Goal: Transaction & Acquisition: Purchase product/service

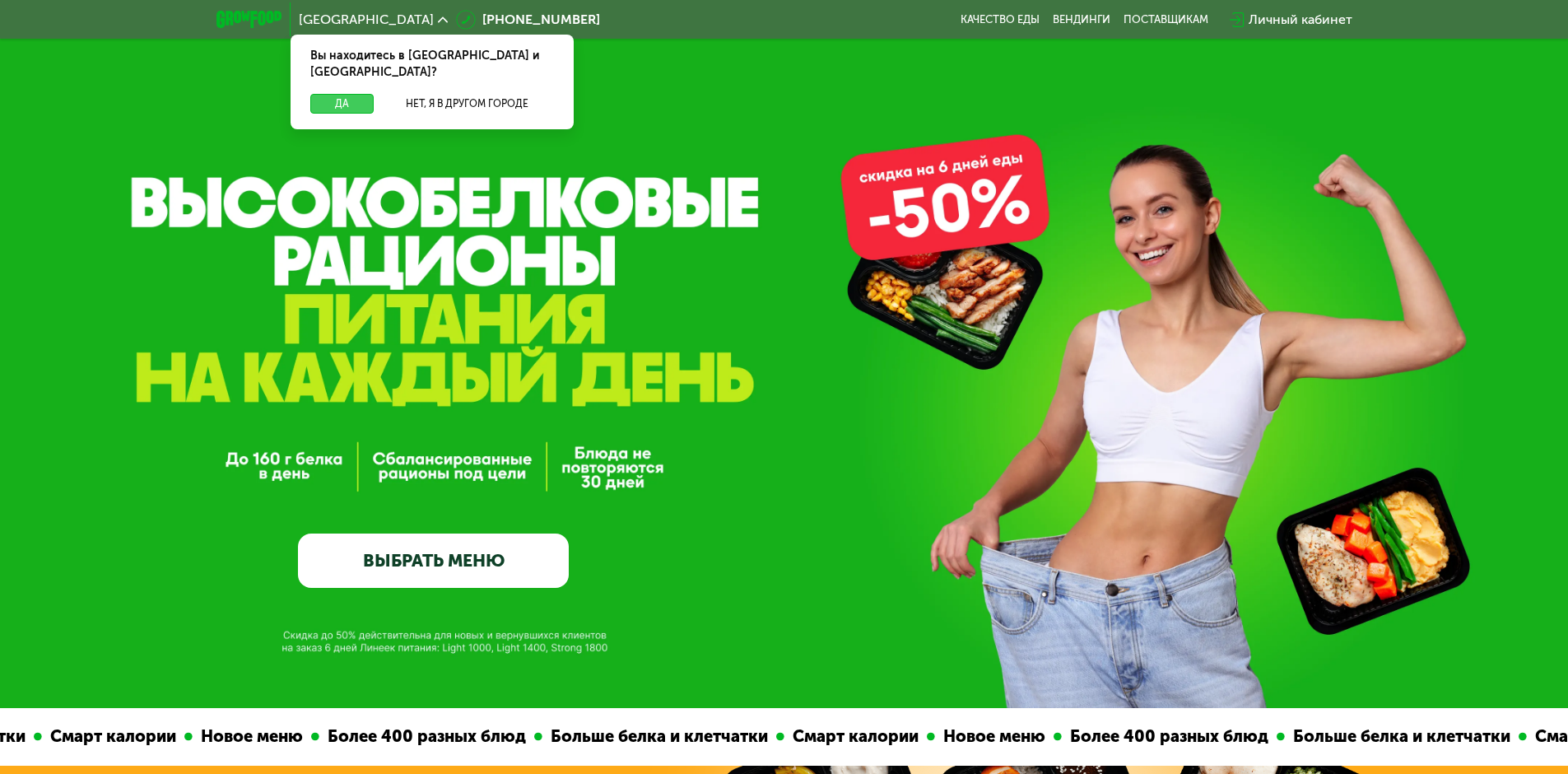
click at [334, 94] on button "Да" at bounding box center [342, 104] width 63 height 20
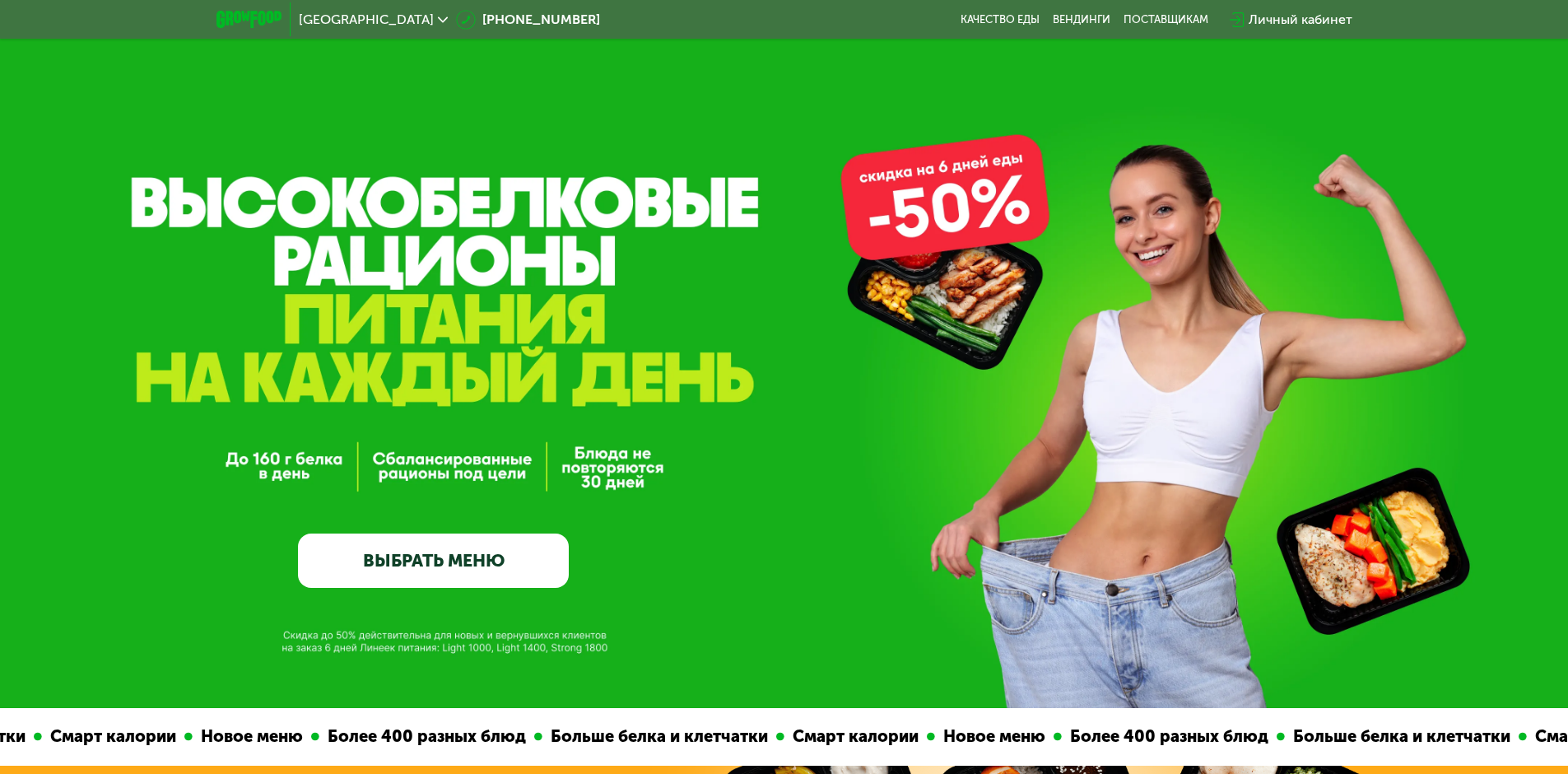
click at [515, 577] on link "ВЫБРАТЬ МЕНЮ" at bounding box center [433, 560] width 271 height 54
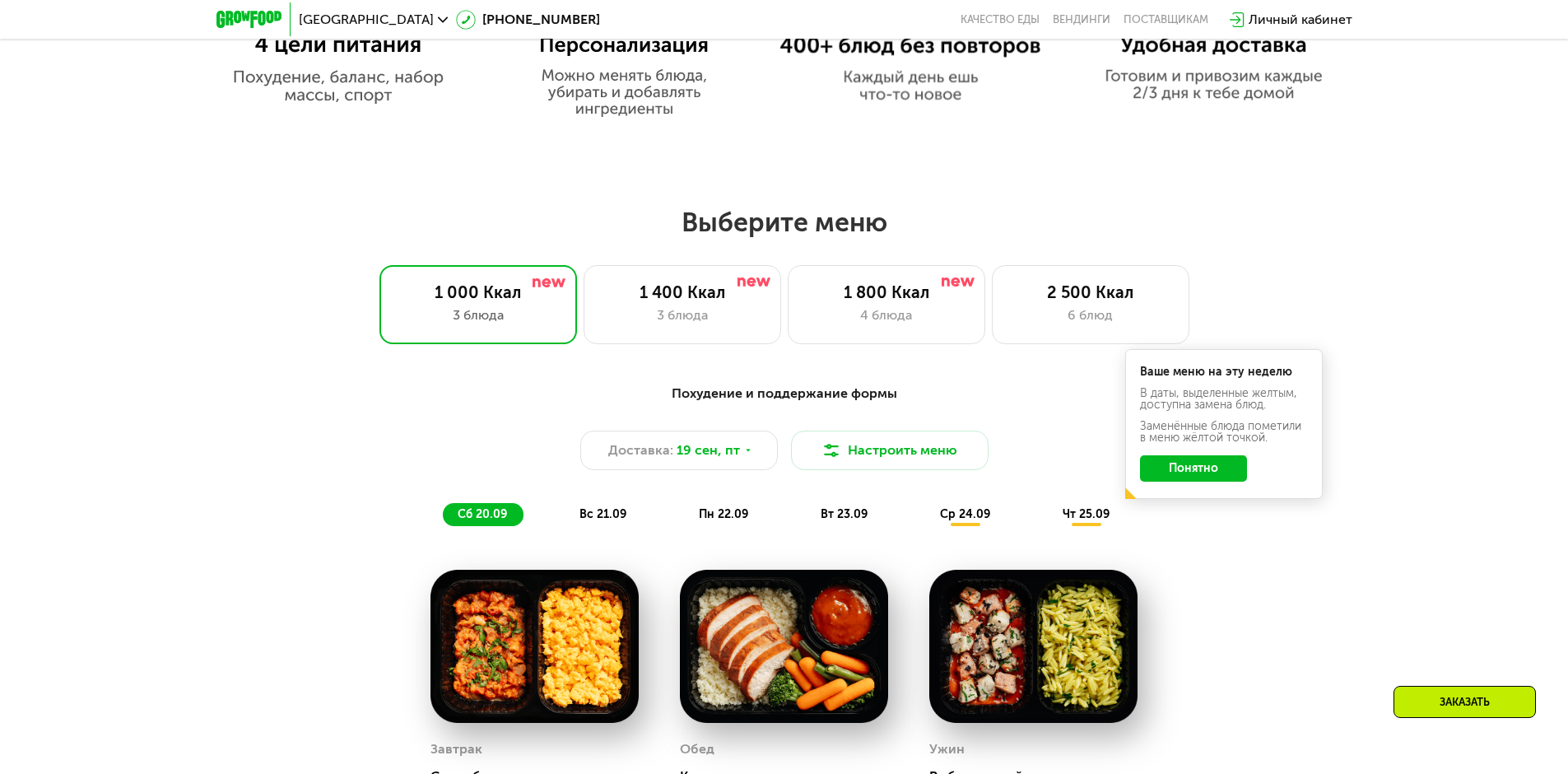
scroll to position [1364, 0]
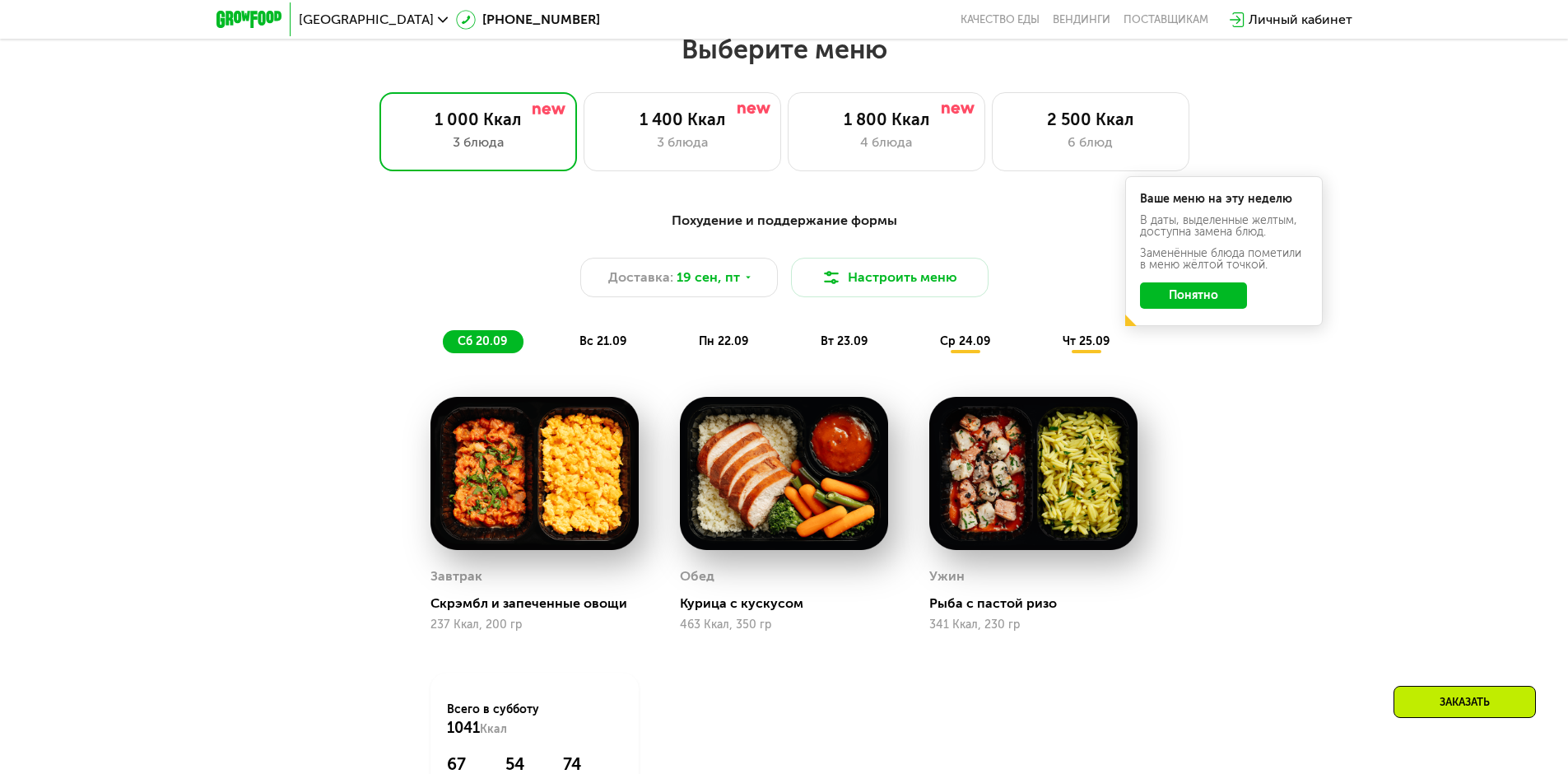
click at [594, 348] on span "вс 21.09" at bounding box center [603, 341] width 47 height 14
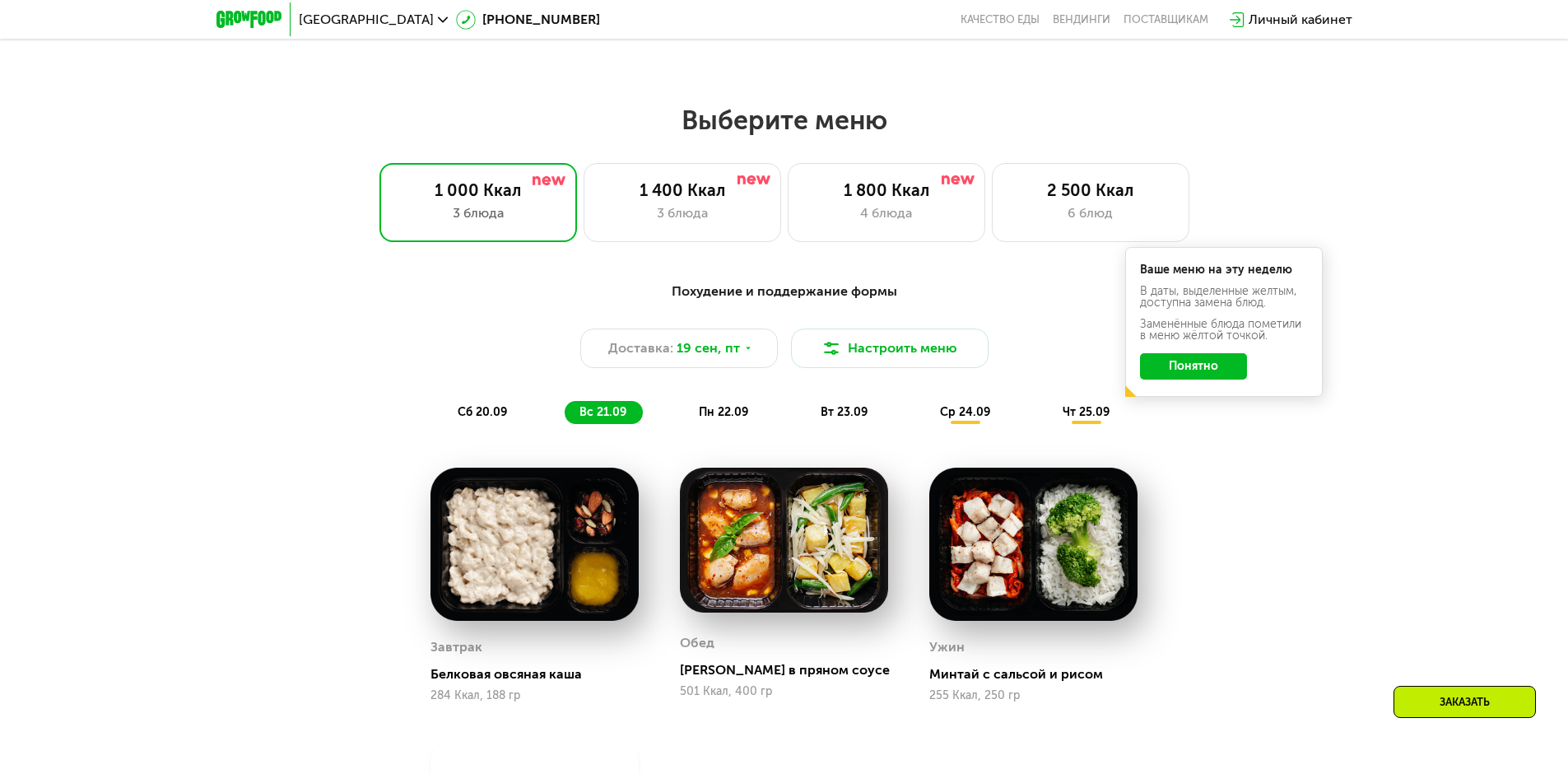
scroll to position [1200, 0]
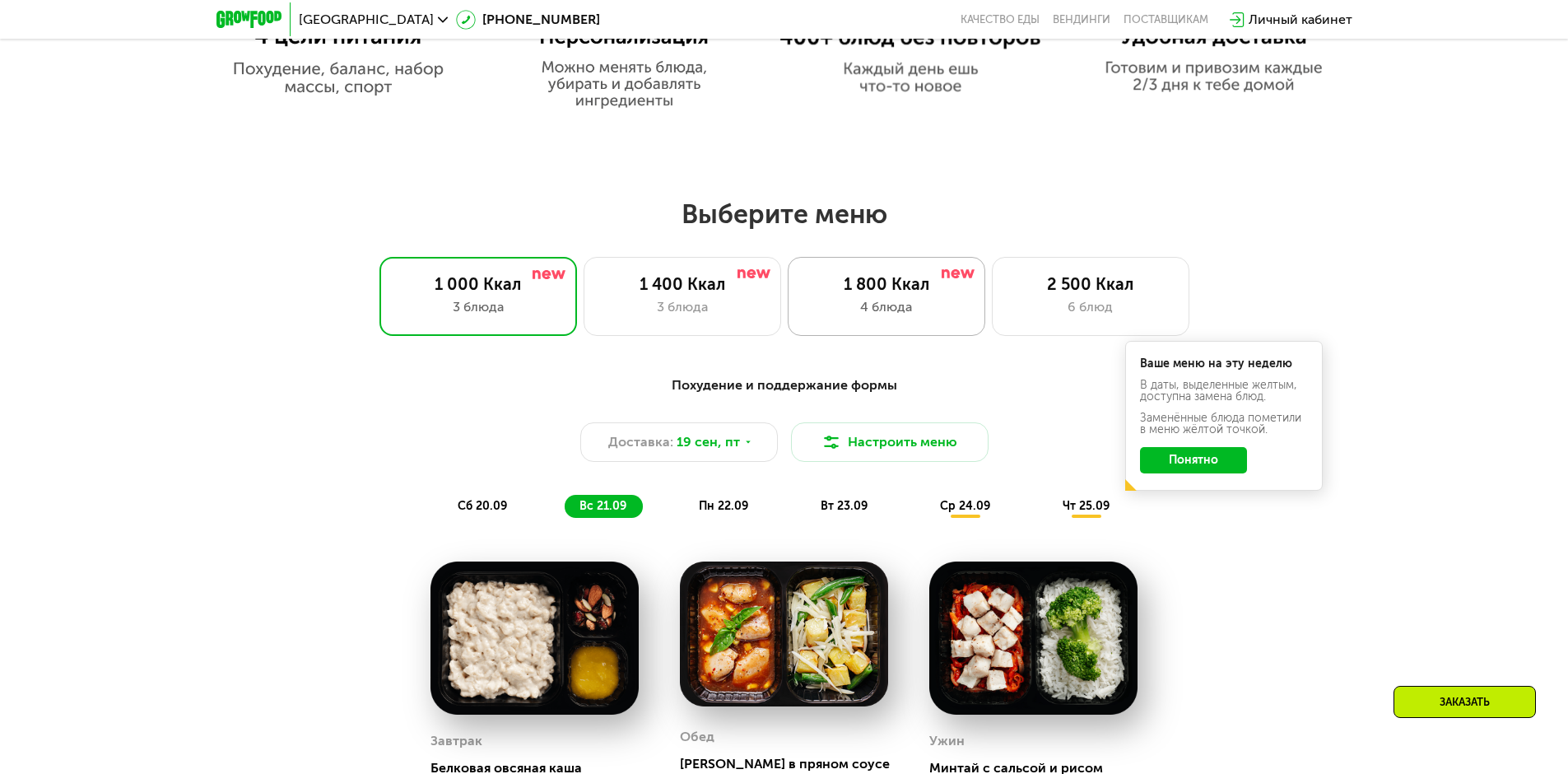
click at [884, 306] on div "4 блюда" at bounding box center [886, 307] width 163 height 20
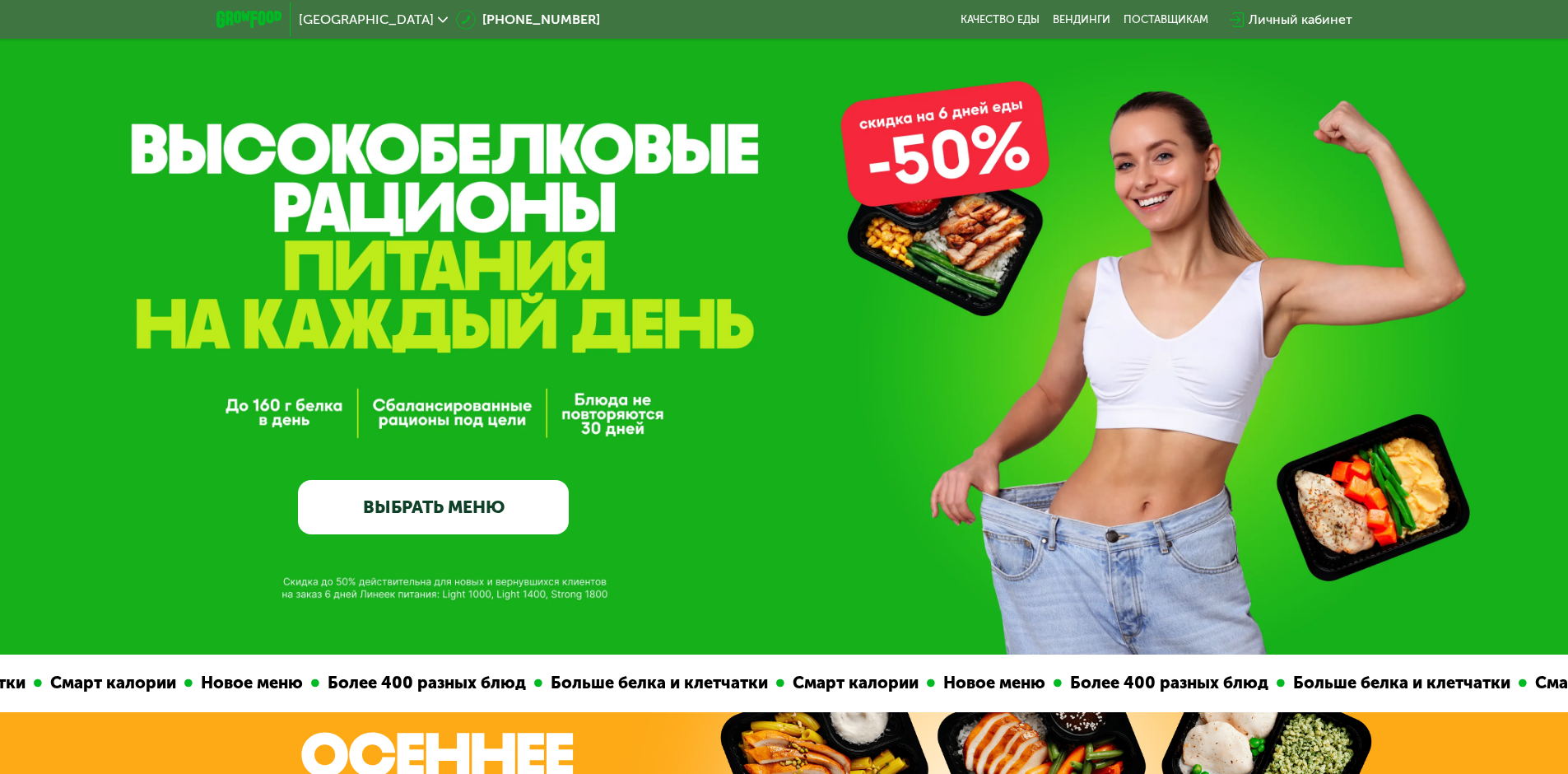
scroll to position [82, 0]
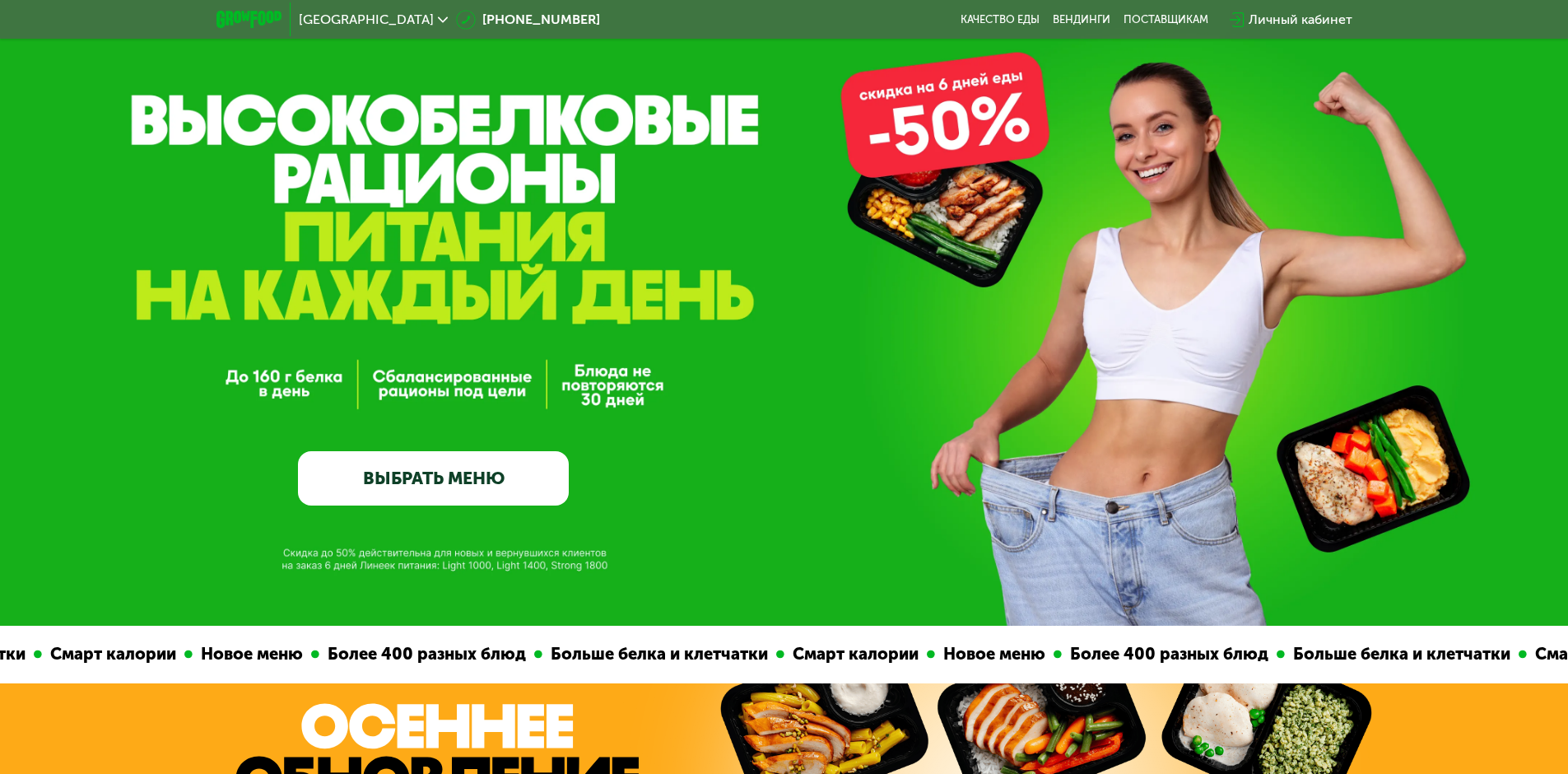
click at [430, 488] on link "ВЫБРАТЬ МЕНЮ" at bounding box center [433, 479] width 271 height 54
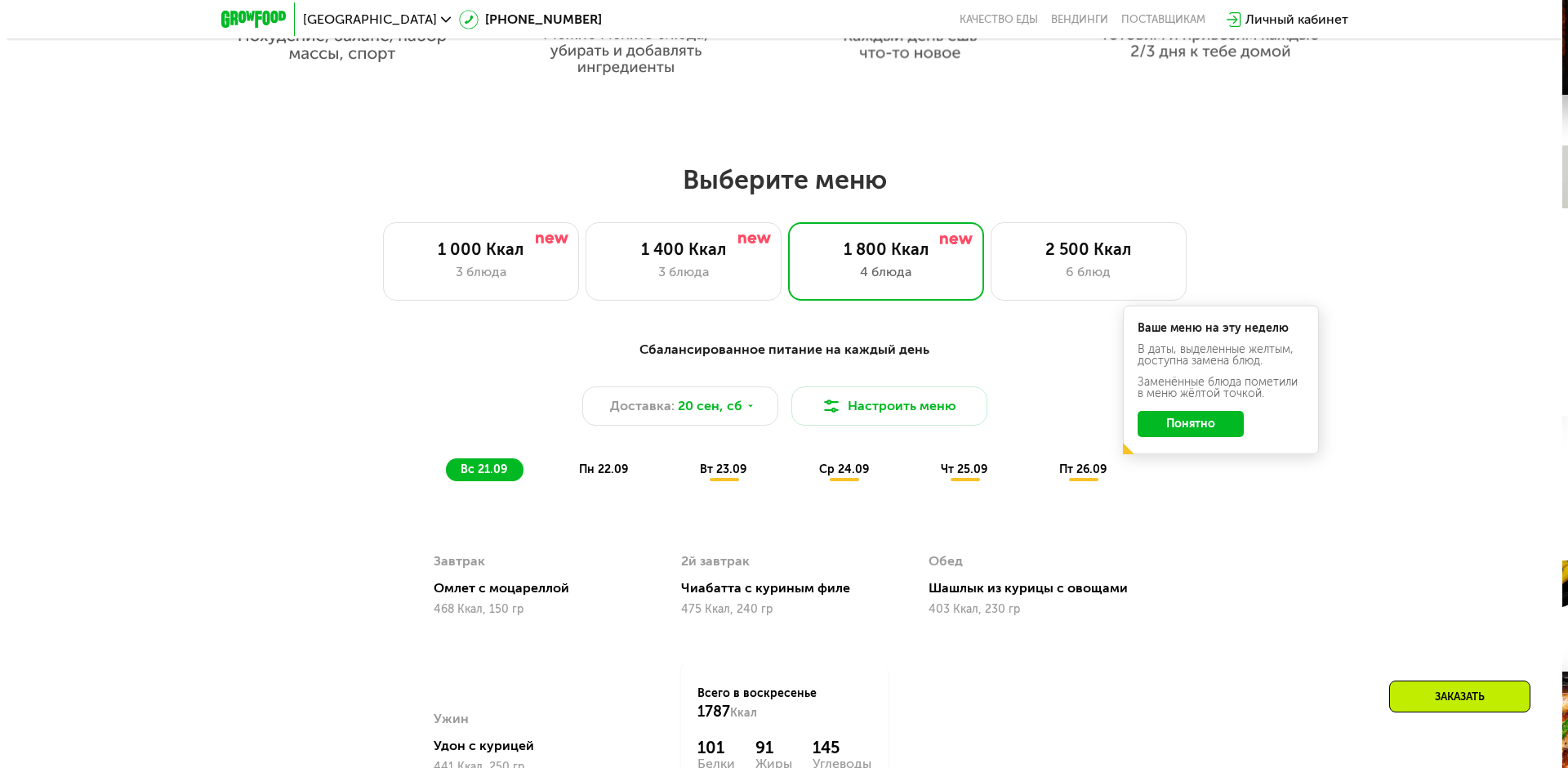
scroll to position [1353, 0]
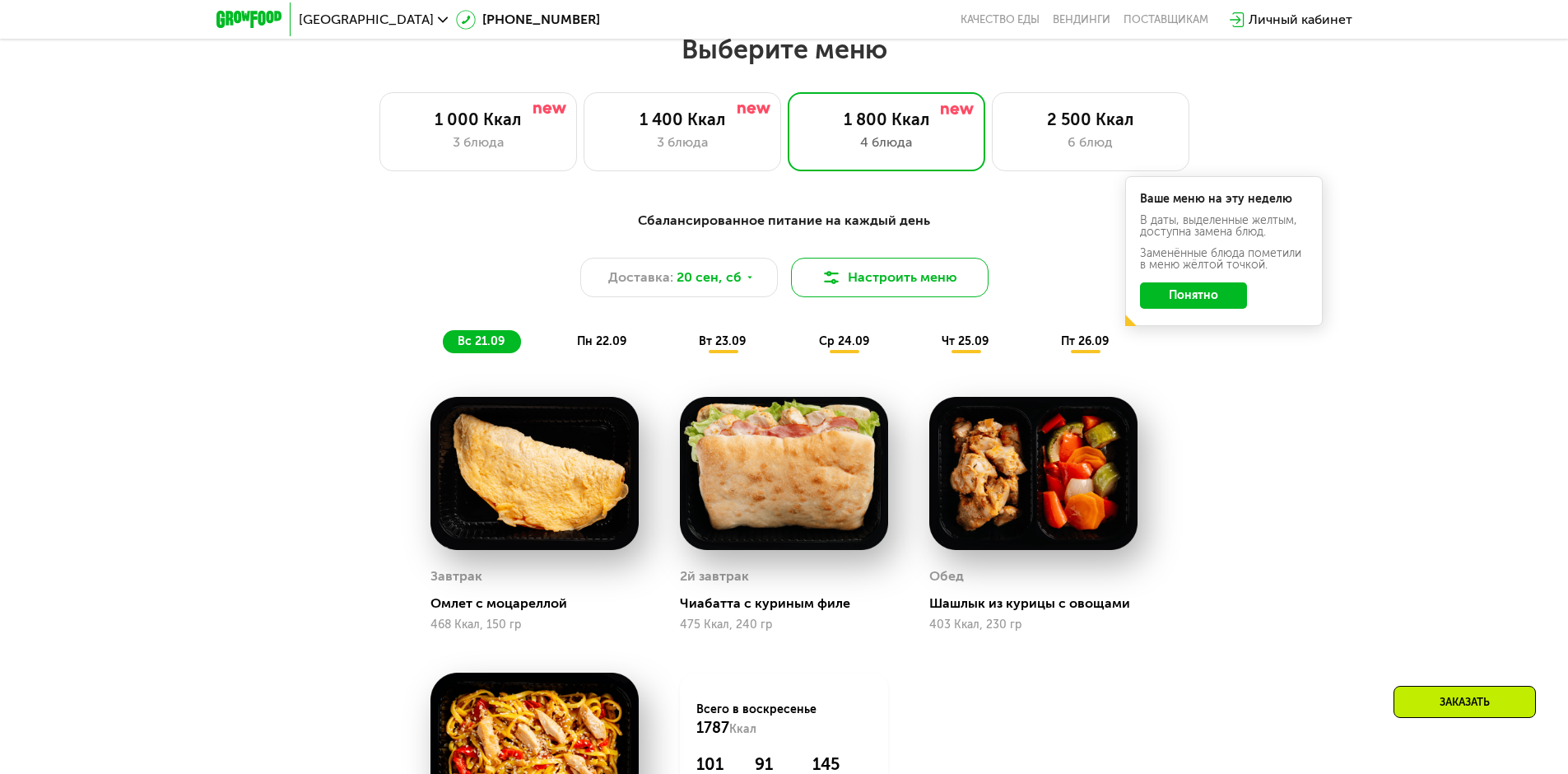
click at [890, 273] on button "Настроить меню" at bounding box center [890, 277] width 198 height 40
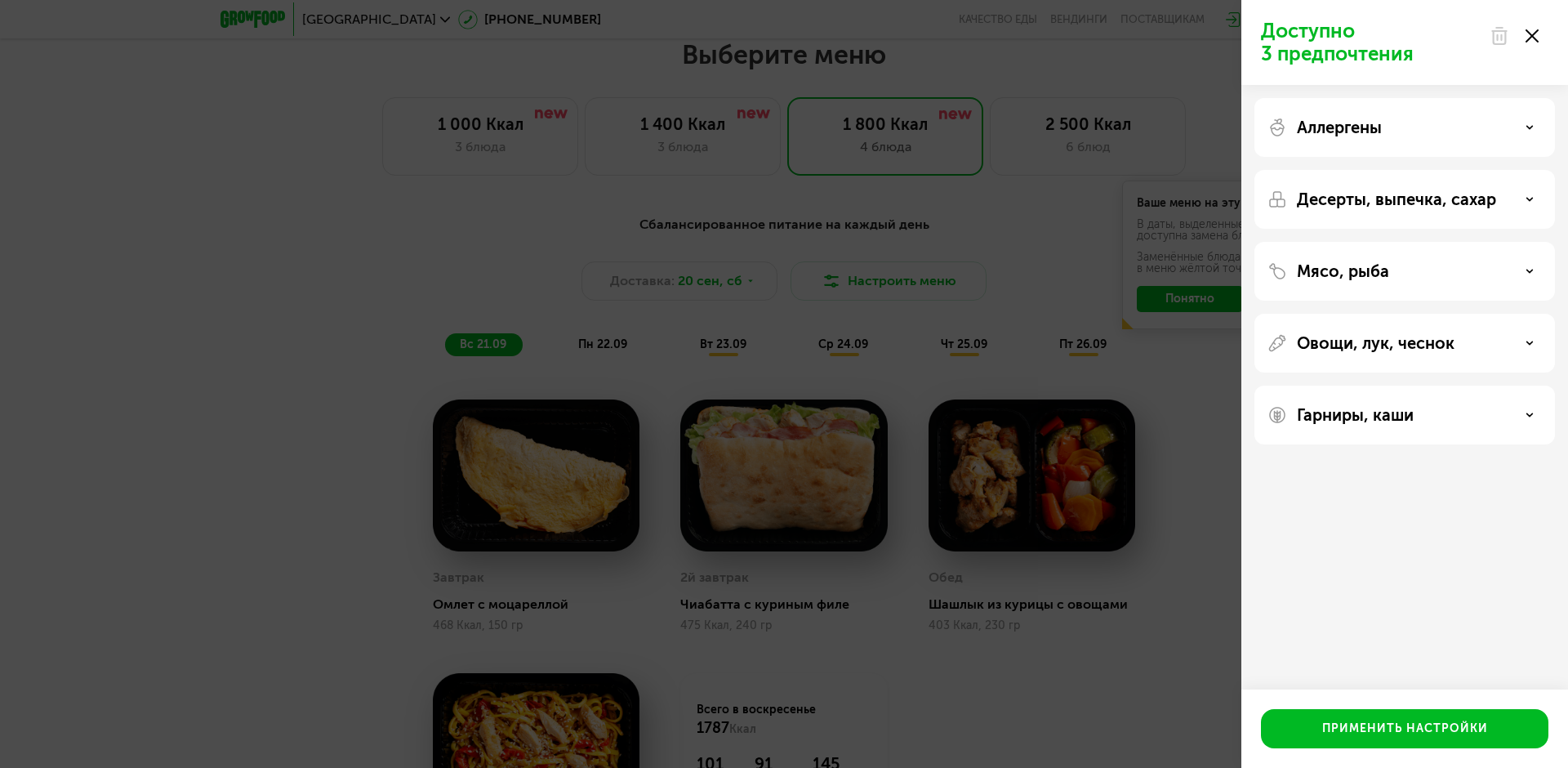
click at [1537, 125] on div "Аллергены" at bounding box center [1404, 128] width 274 height 20
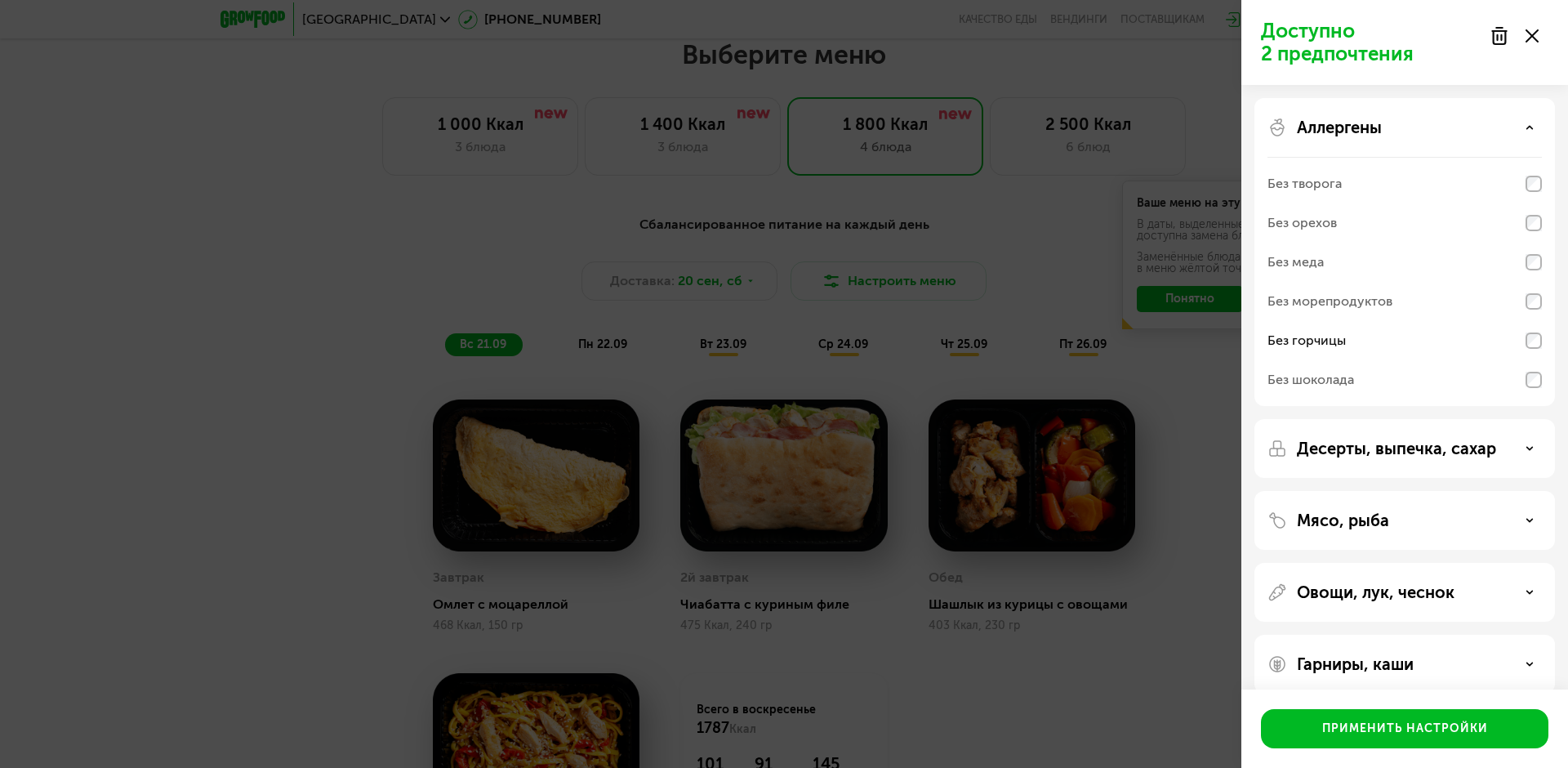
click at [1523, 455] on div "Десерты, выпечка, сахар" at bounding box center [1404, 449] width 274 height 20
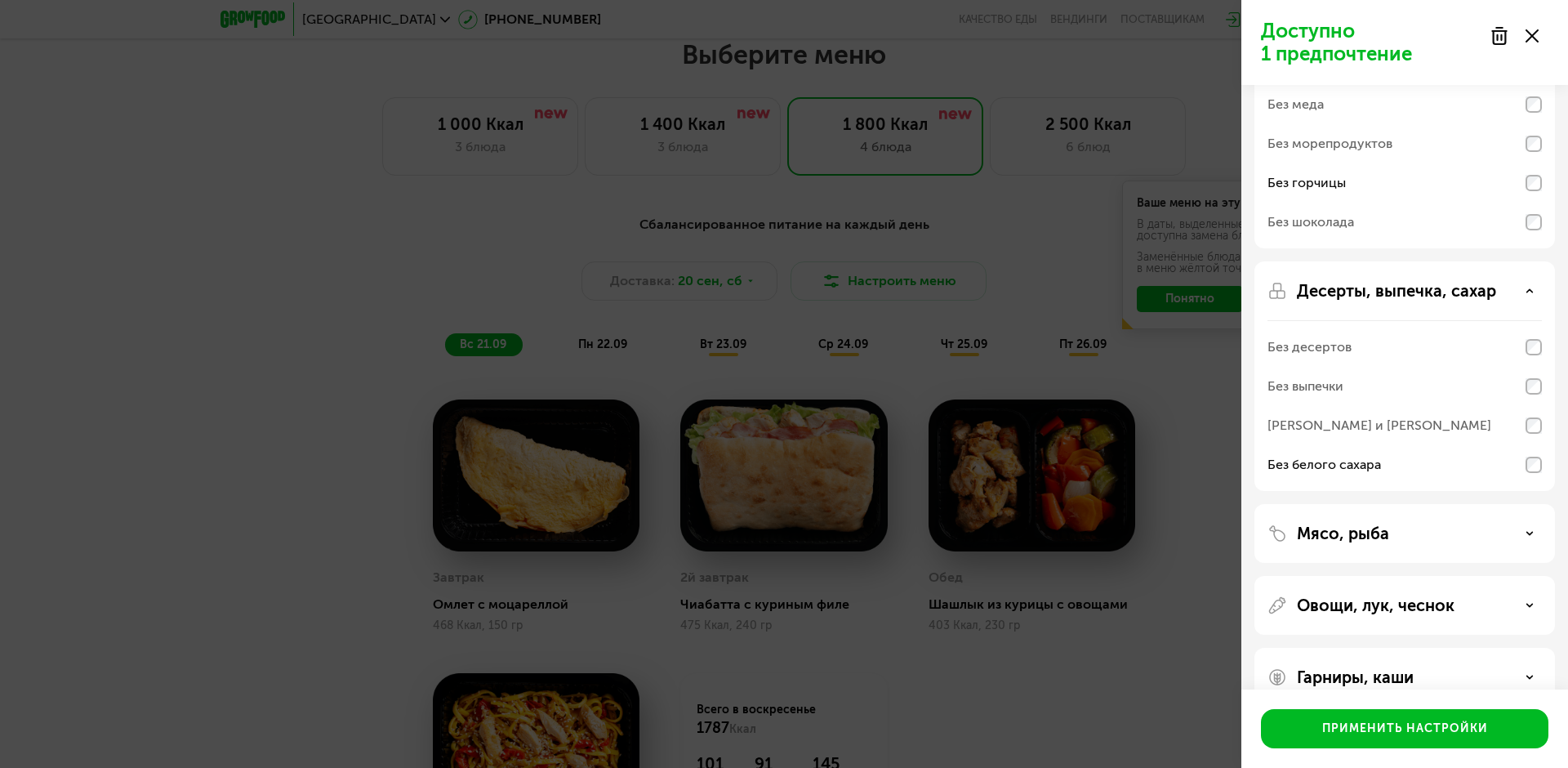
scroll to position [164, 0]
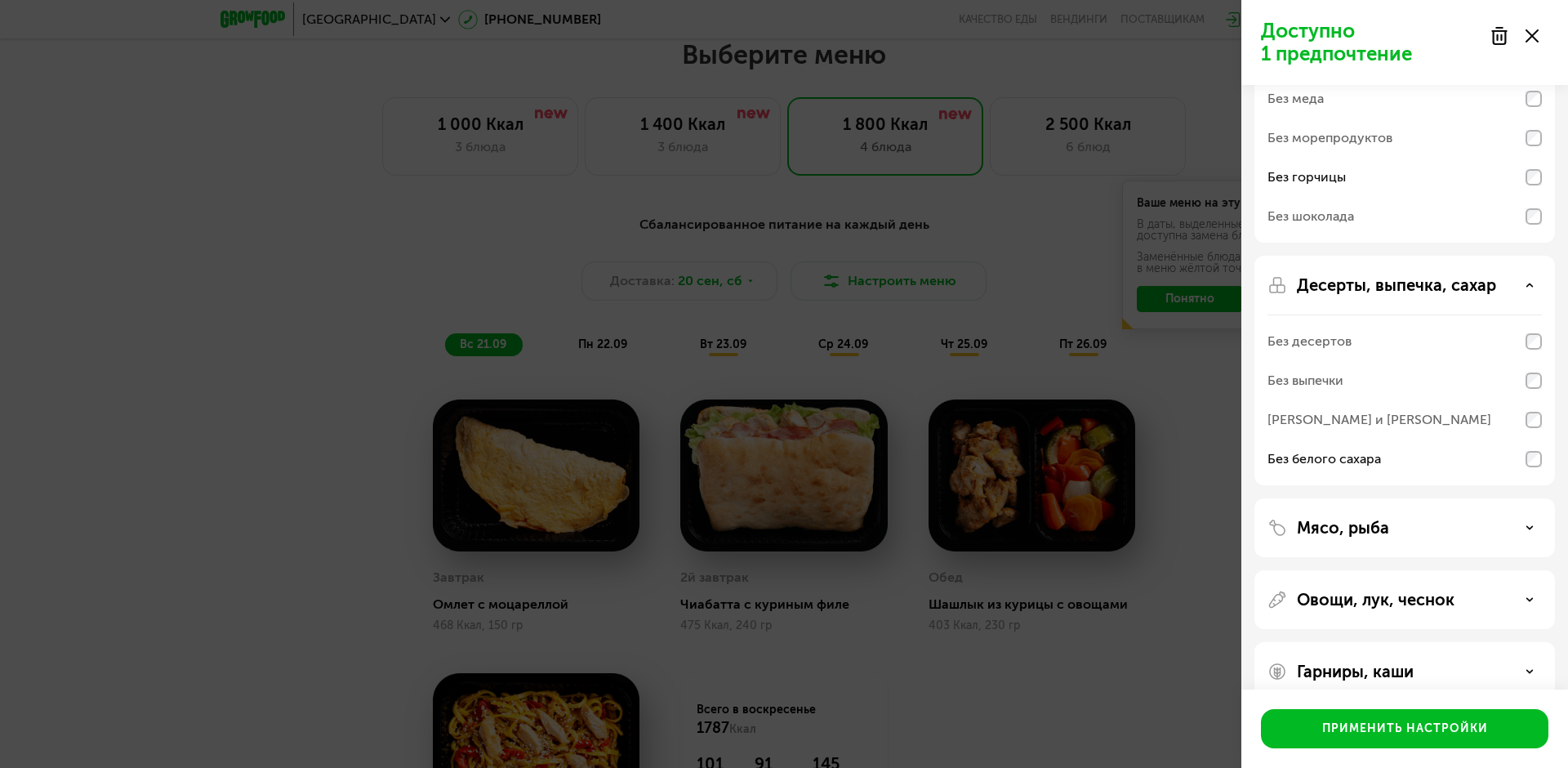
click at [1528, 533] on div "Мясо, рыба" at bounding box center [1404, 528] width 274 height 20
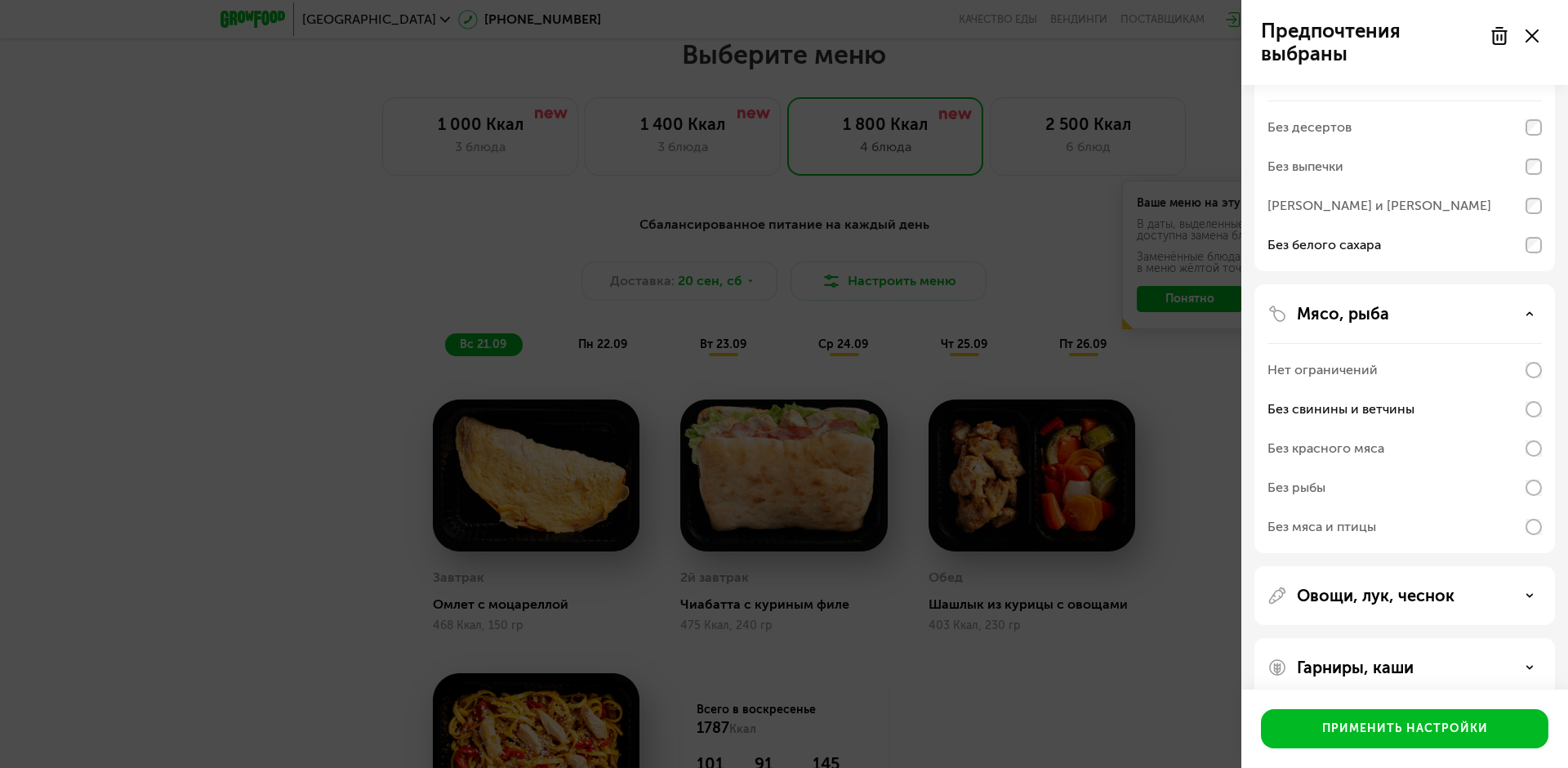
scroll to position [401, 0]
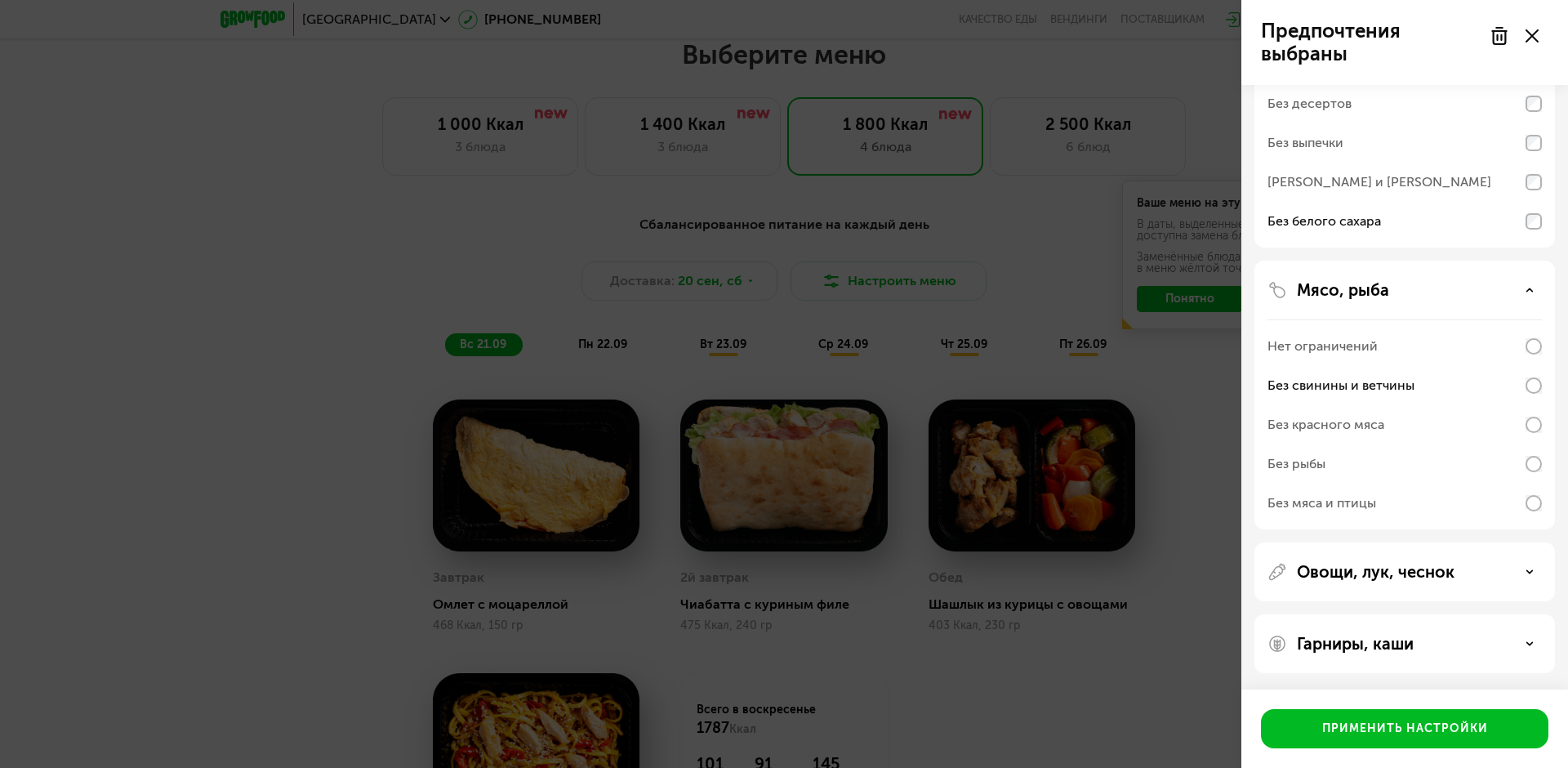
click at [1526, 573] on icon at bounding box center [1529, 571] width 8 height 8
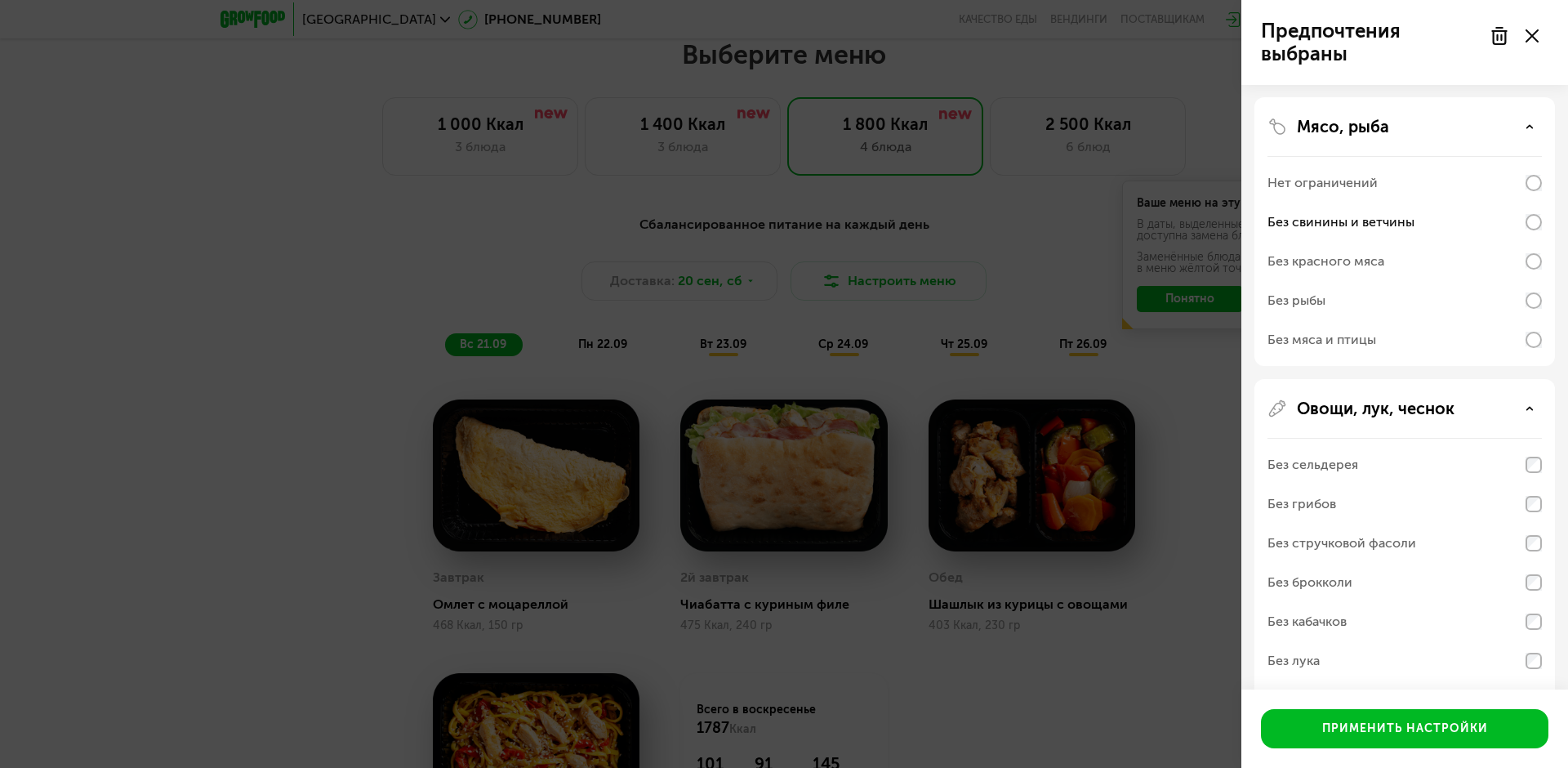
scroll to position [689, 0]
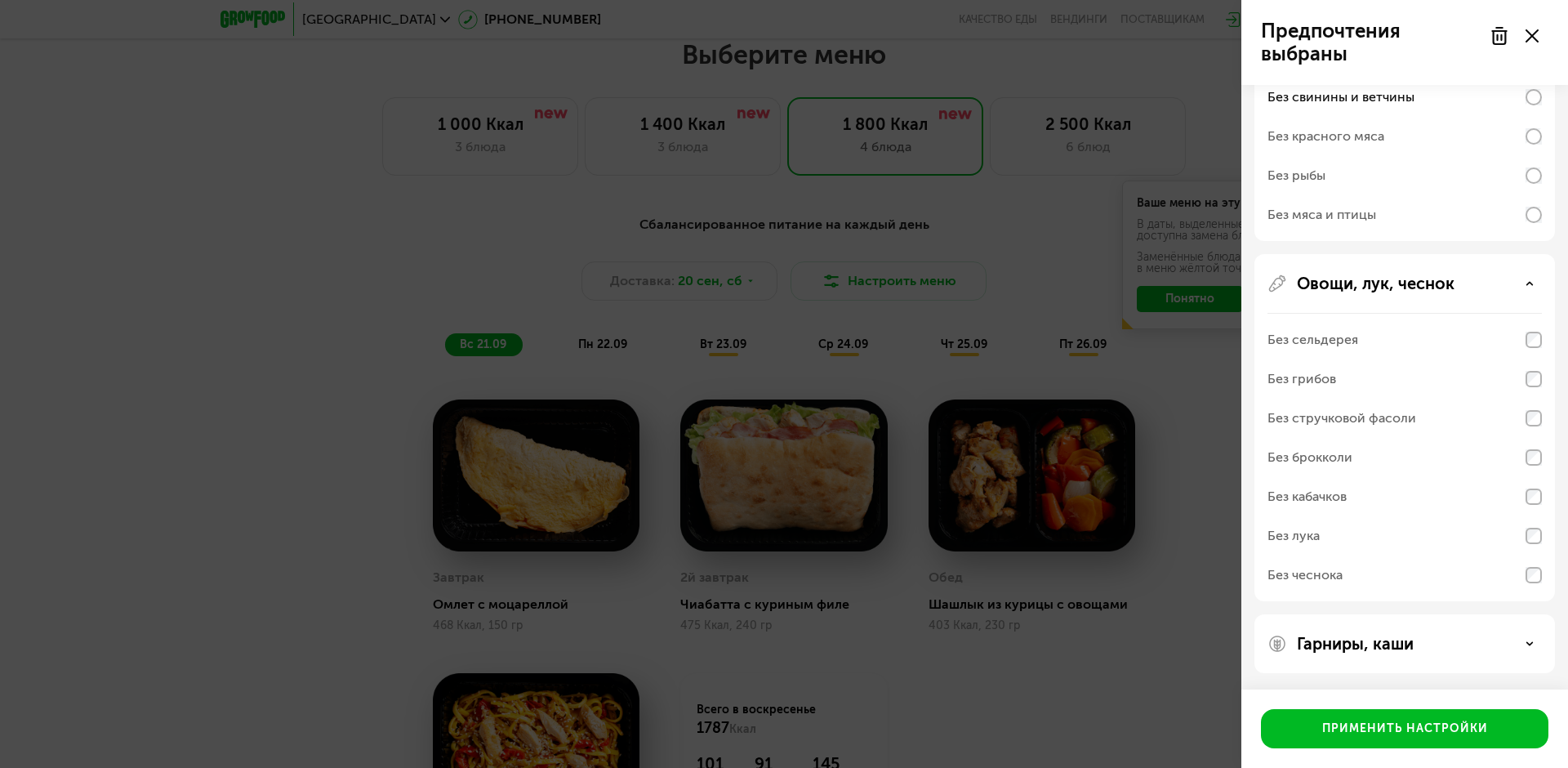
click at [1534, 651] on div "Гарниры, каши" at bounding box center [1404, 644] width 274 height 20
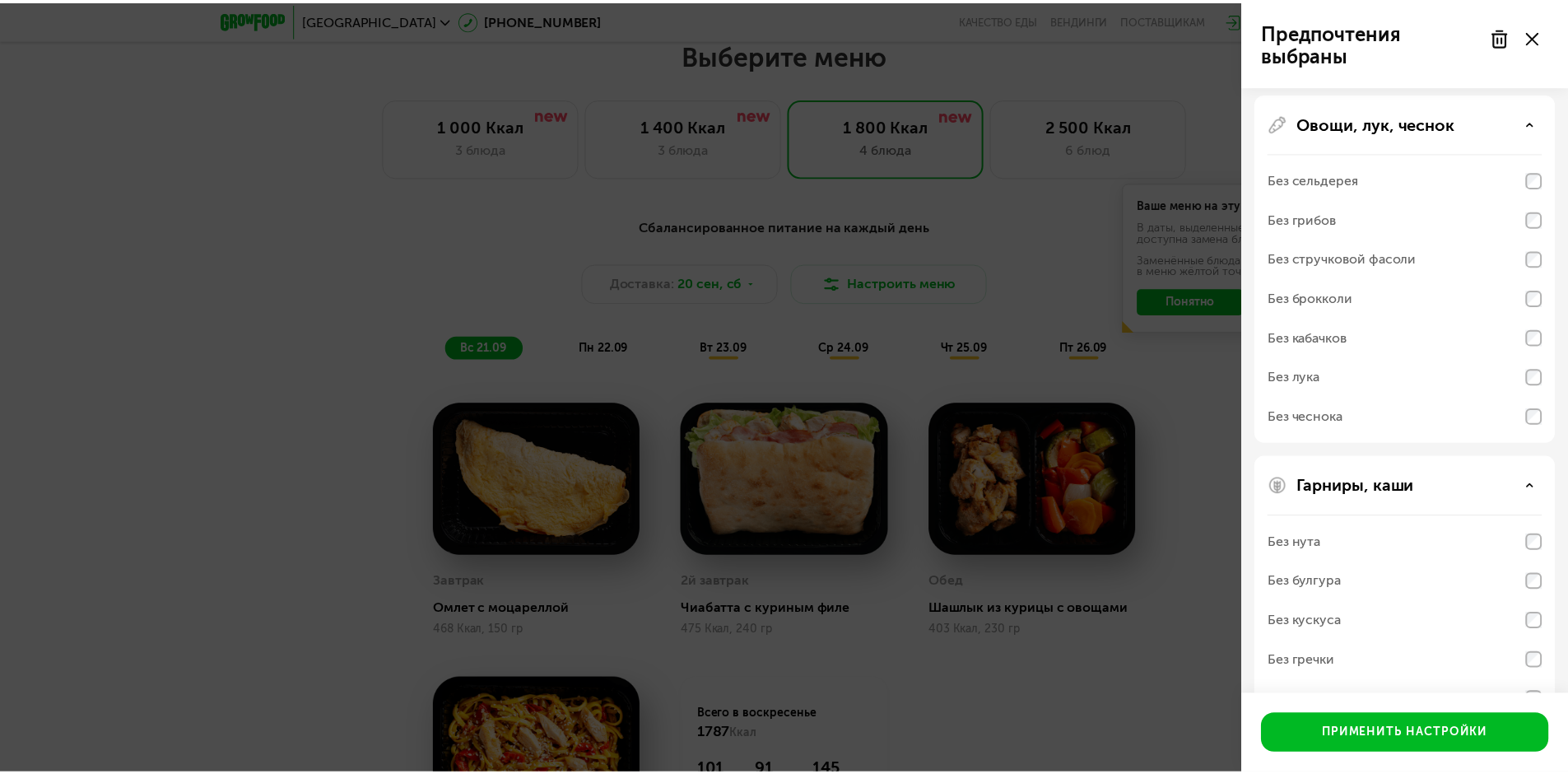
scroll to position [659, 0]
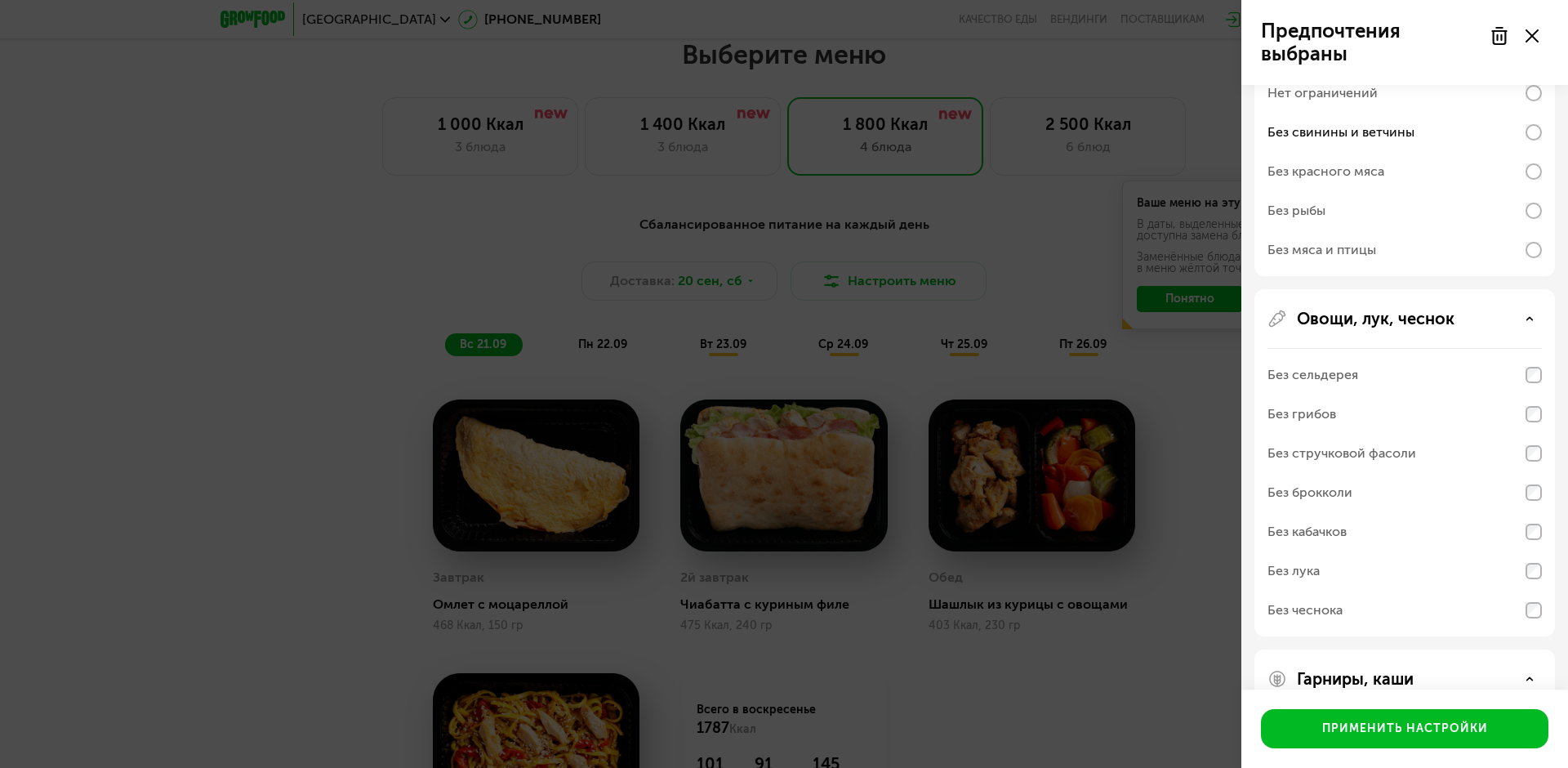
click at [1525, 444] on div "Без стручковой фасоли" at bounding box center [1404, 453] width 274 height 40
click at [1525, 442] on div "Без стручковой фасоли" at bounding box center [1404, 453] width 274 height 40
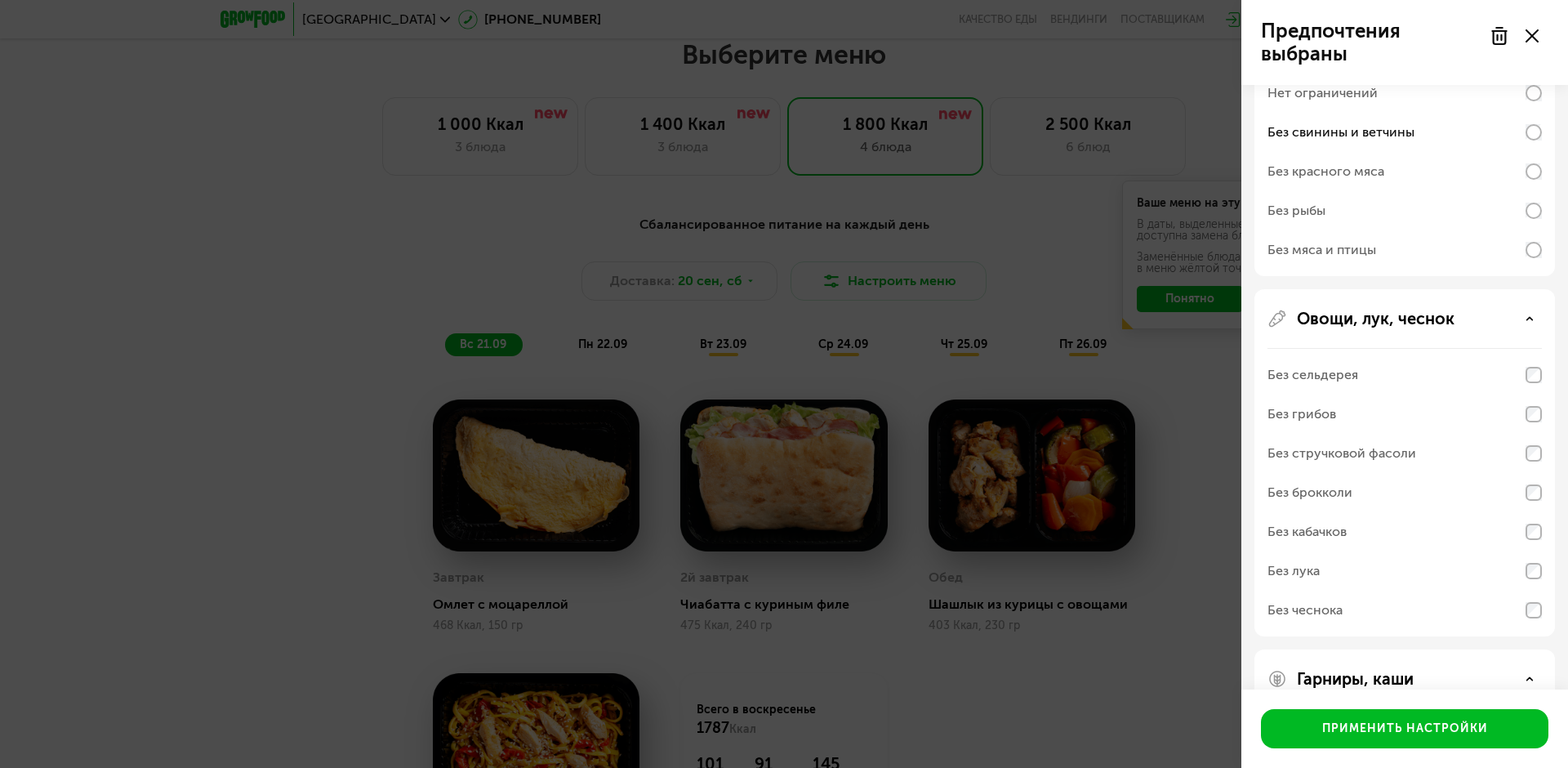
click at [1520, 604] on div "Без чеснока" at bounding box center [1404, 610] width 274 height 40
click at [1412, 727] on div "Применить настройки" at bounding box center [1405, 728] width 166 height 16
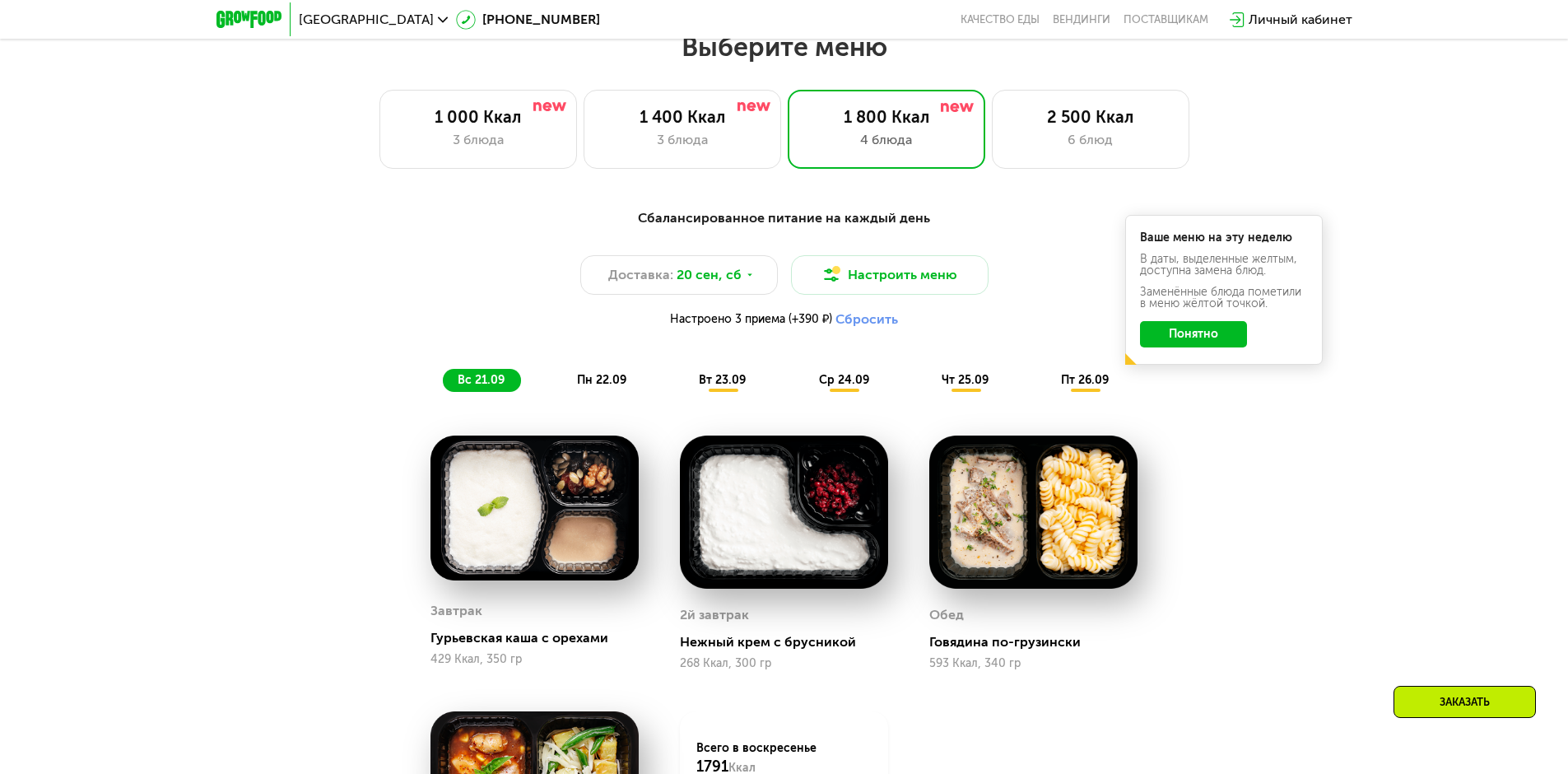
scroll to position [1364, 0]
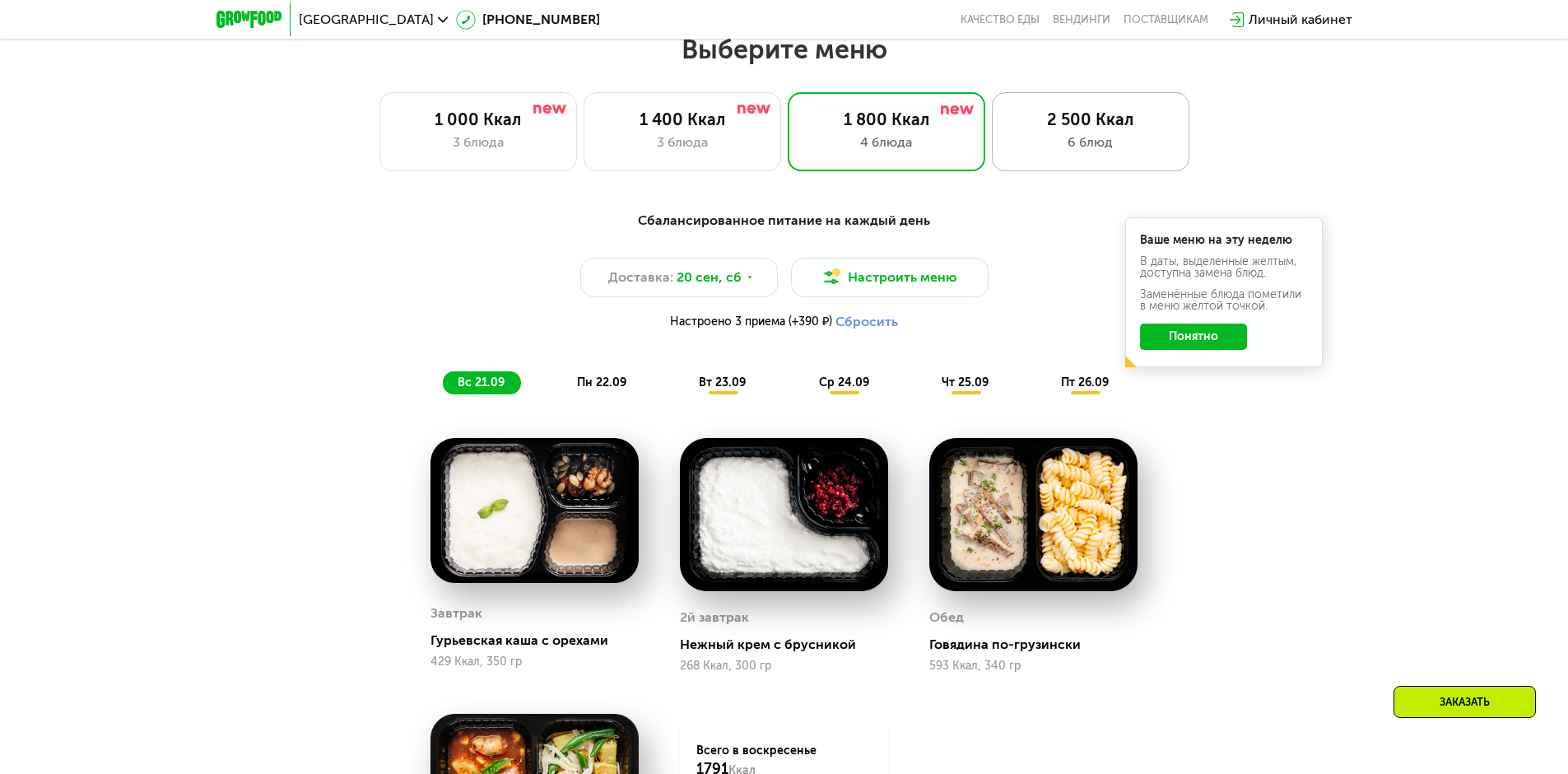
click at [1068, 150] on div "6 блюд" at bounding box center [1090, 142] width 163 height 20
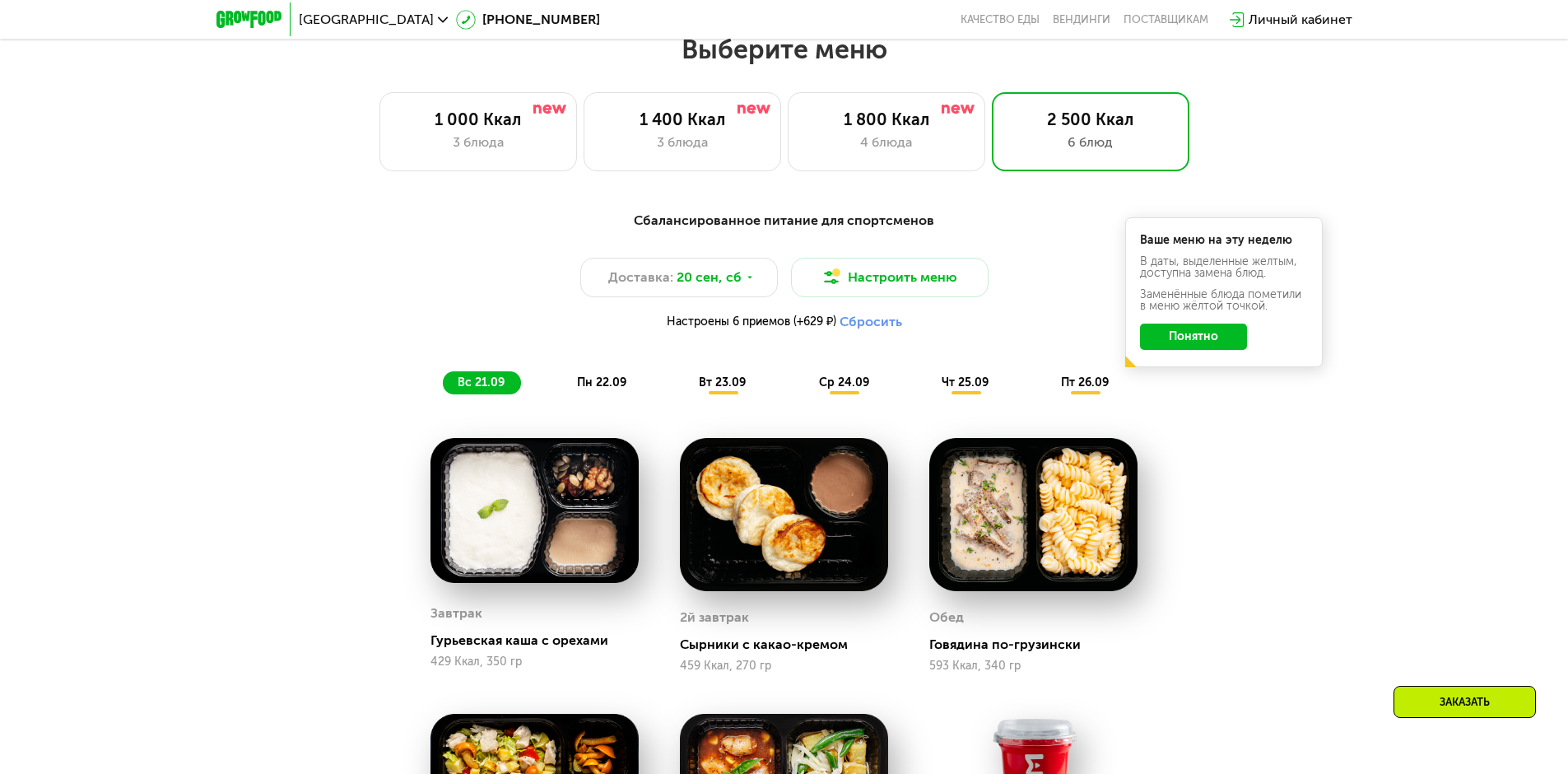
click at [588, 383] on span "пн 22.09" at bounding box center [602, 382] width 49 height 14
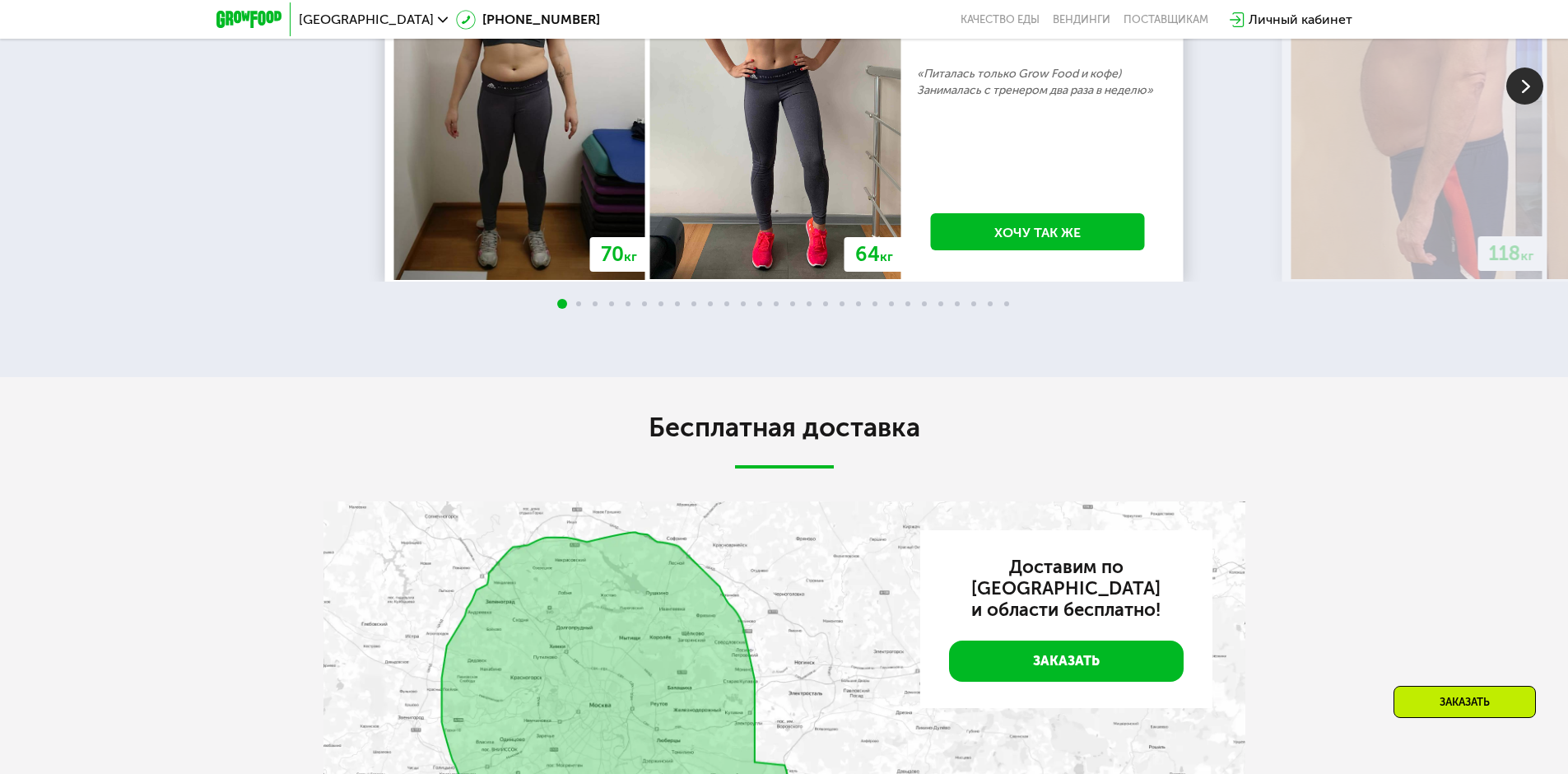
scroll to position [3915, 0]
